Goal: Ask a question

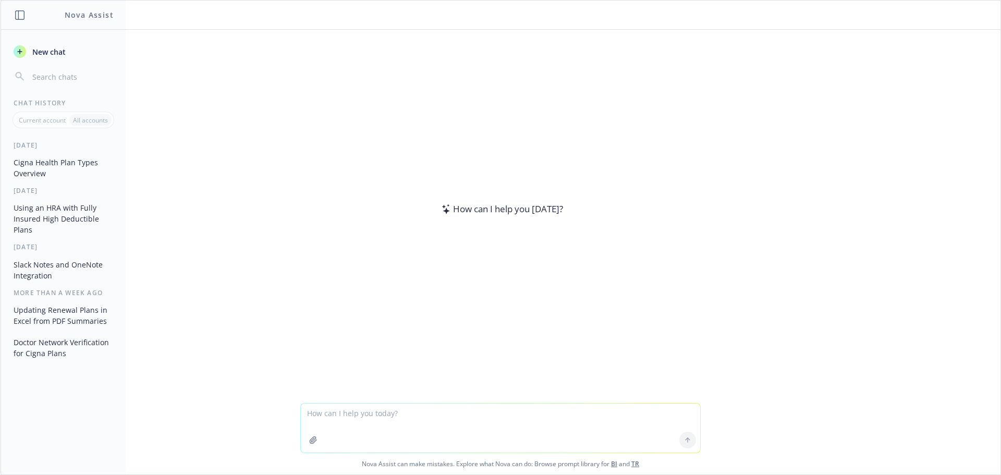
click at [482, 412] on textarea at bounding box center [501, 428] width 400 height 49
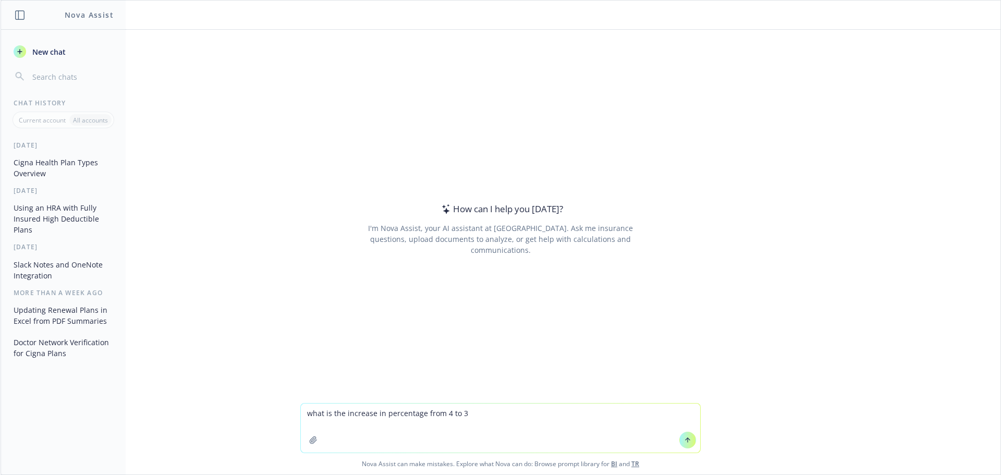
type textarea "what is the increase in percentage from 4 to 35"
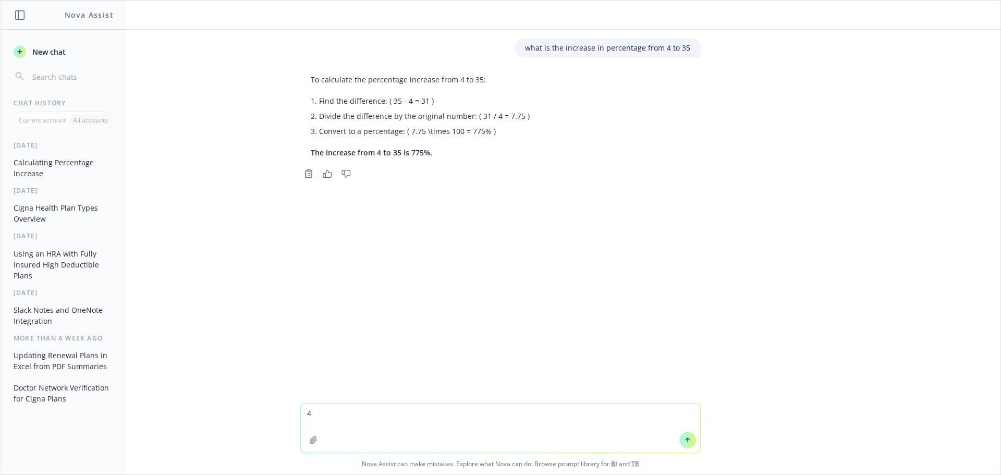
type textarea "4"
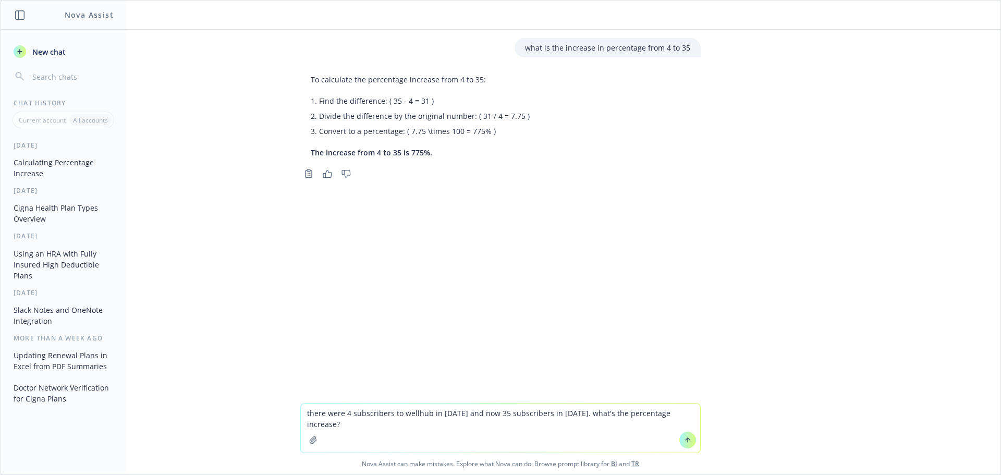
type textarea "there were 4 subscribers to wellhub in [DATE] and now 35 subscribers in [DATE].…"
